Goal: Information Seeking & Learning: Learn about a topic

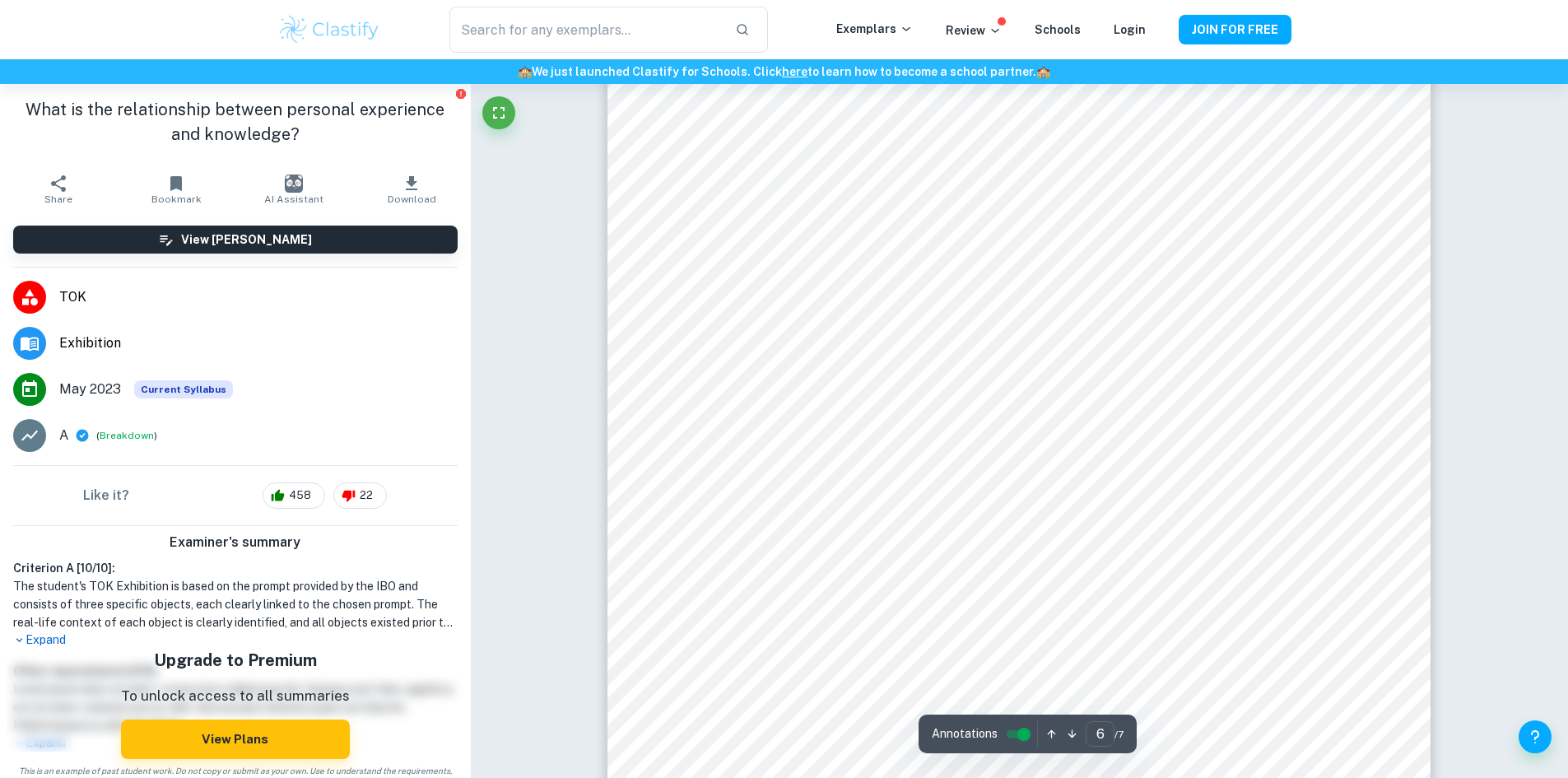
scroll to position [6586, 0]
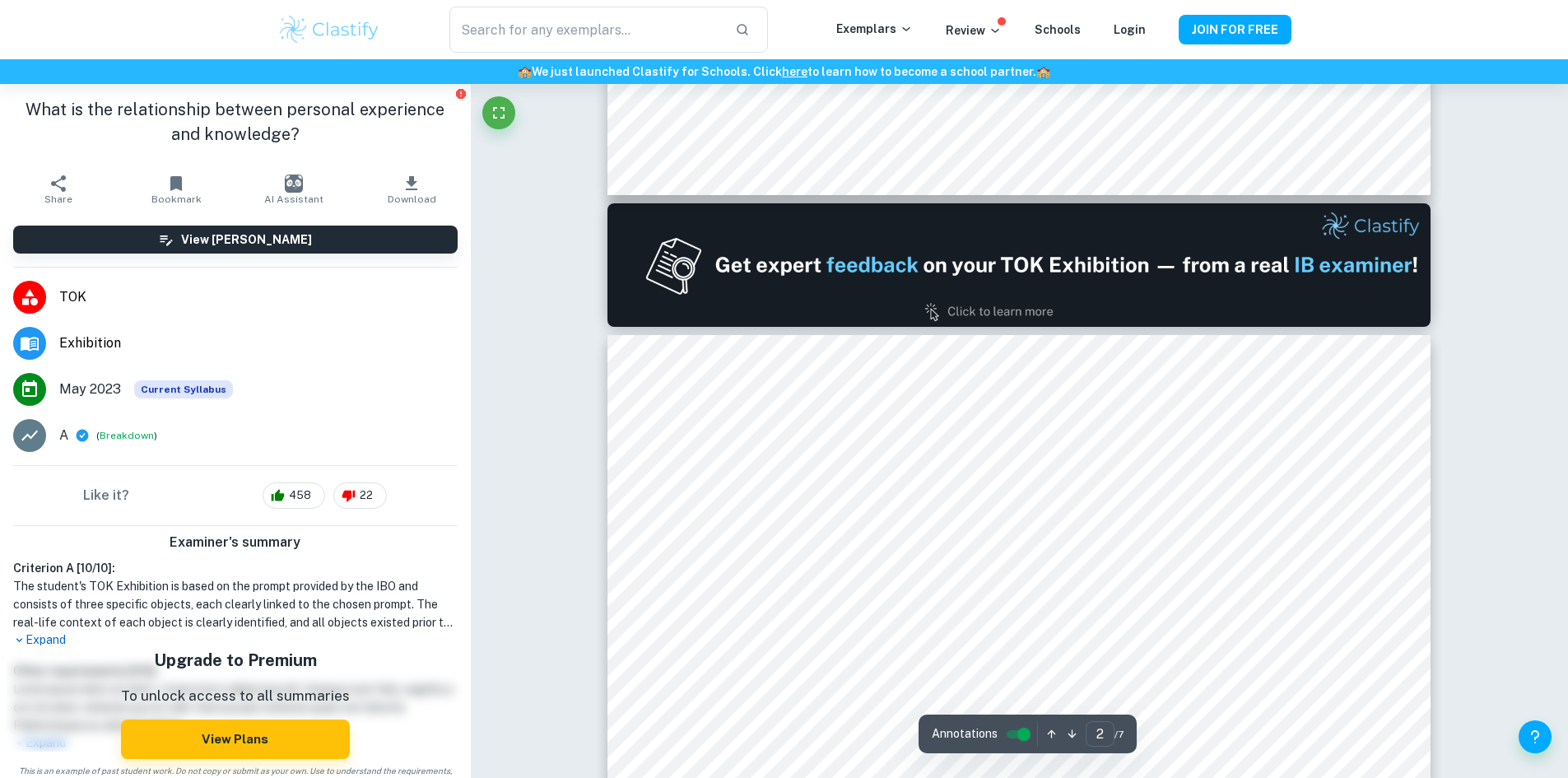
type input "1"
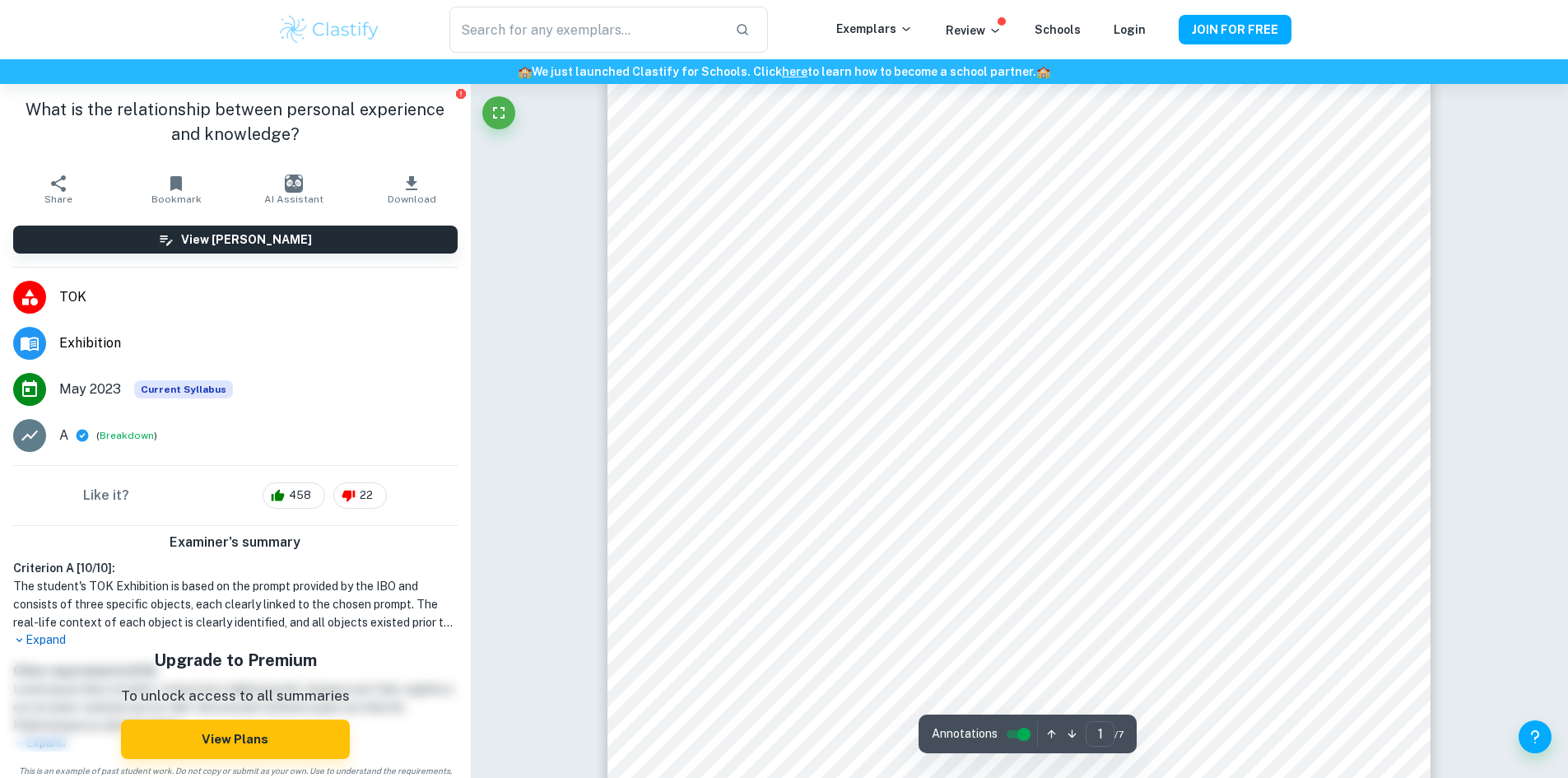
scroll to position [65, 0]
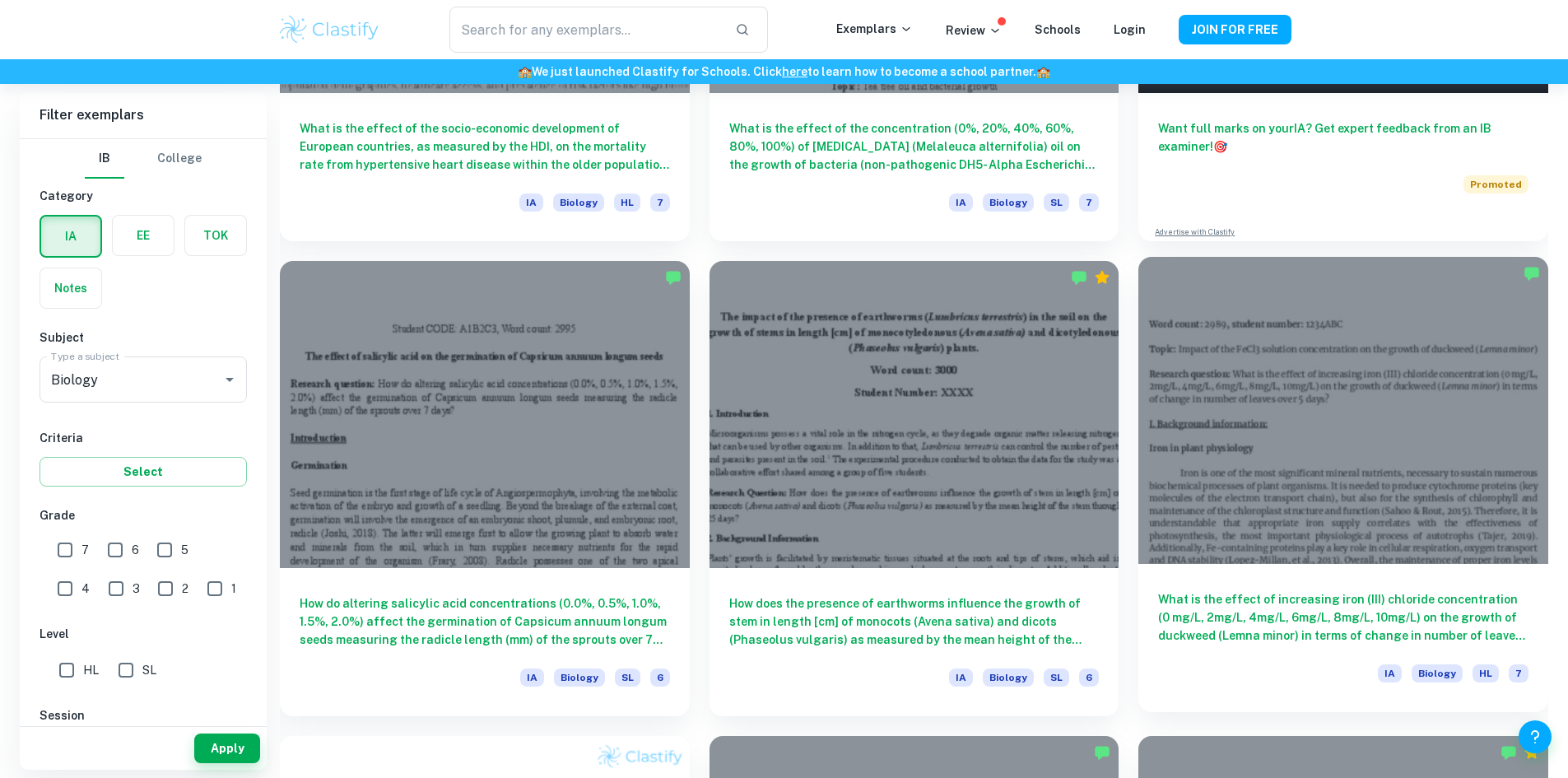
scroll to position [770, 0]
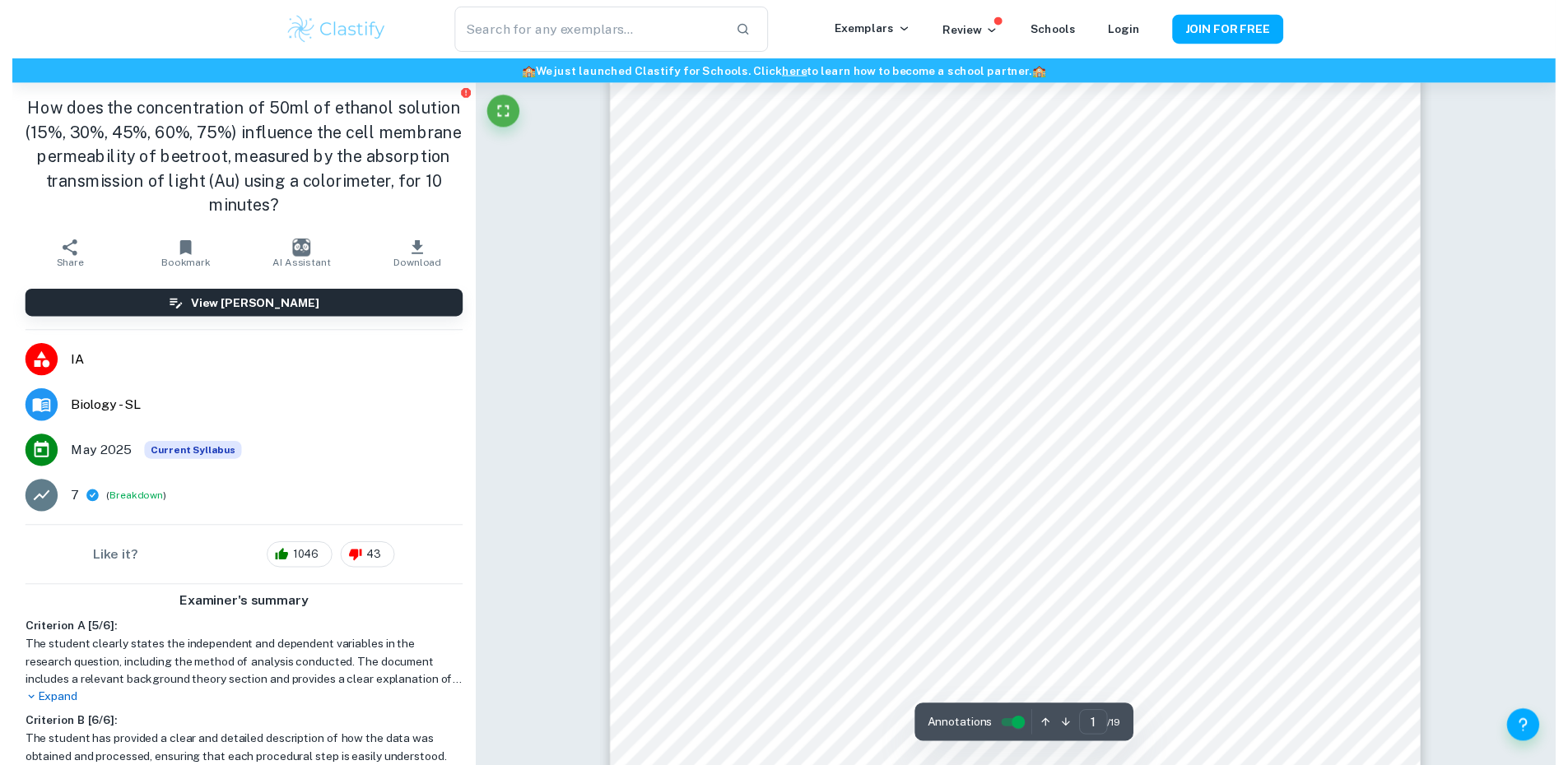
scroll to position [42, 0]
